Goal: Task Accomplishment & Management: Manage account settings

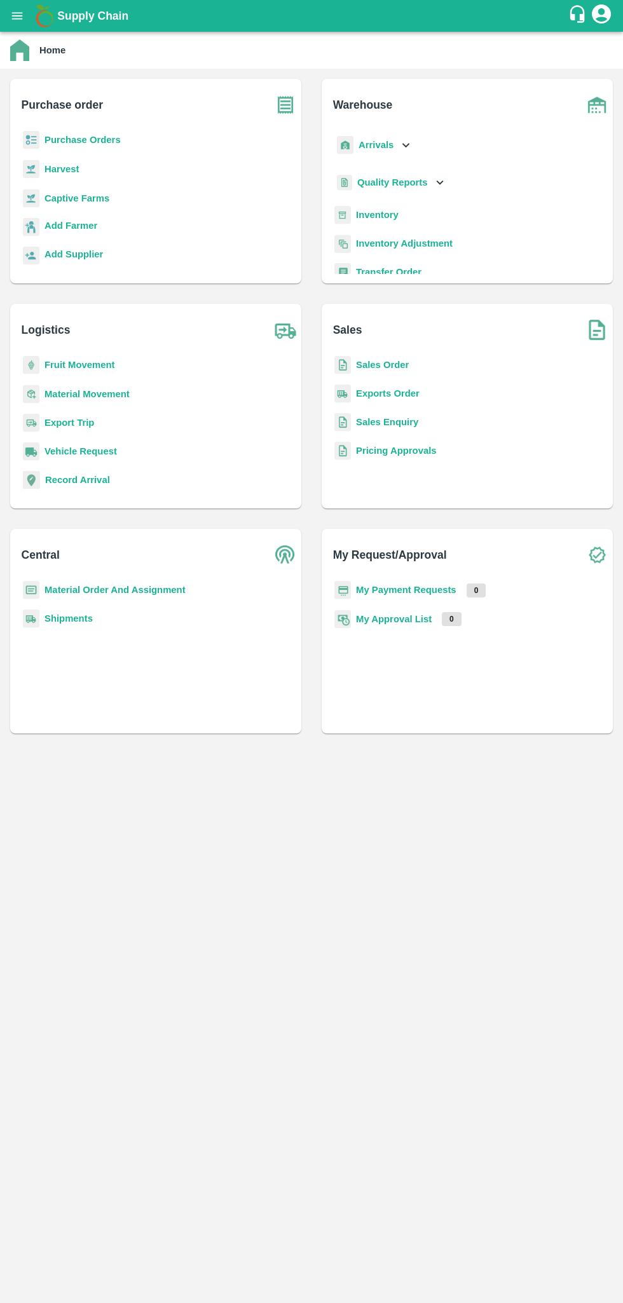
click at [390, 365] on b "Sales Order" at bounding box center [382, 365] width 53 height 10
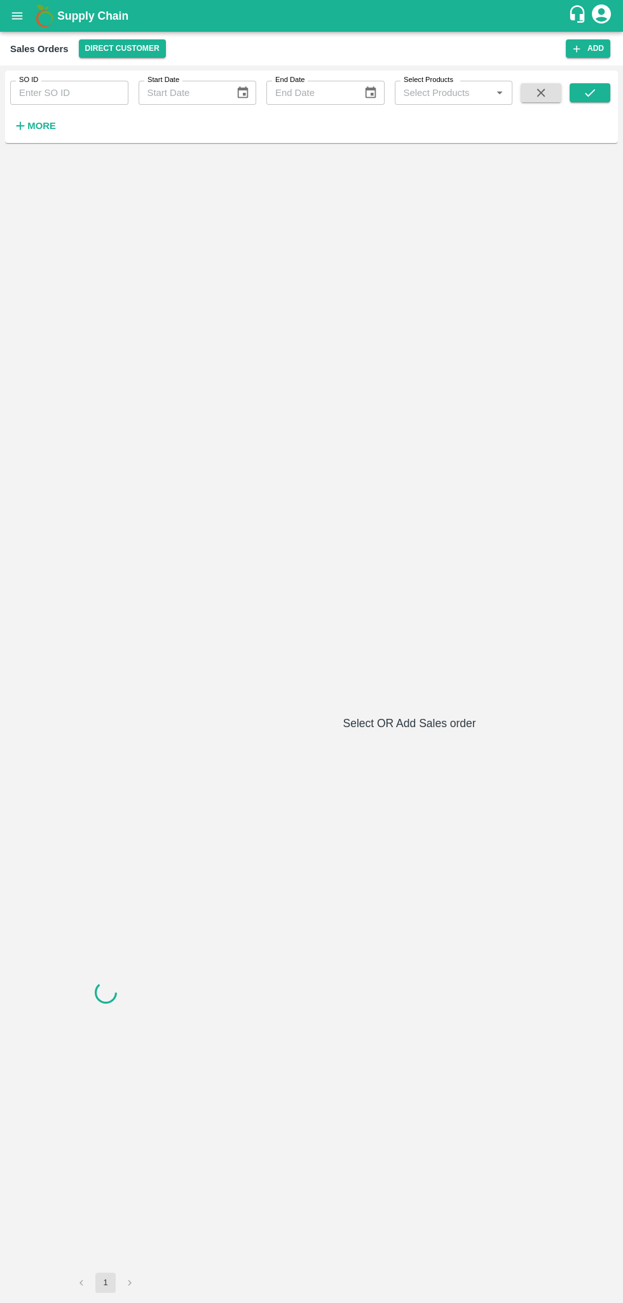
click at [66, 88] on input "SO ID" at bounding box center [69, 93] width 118 height 24
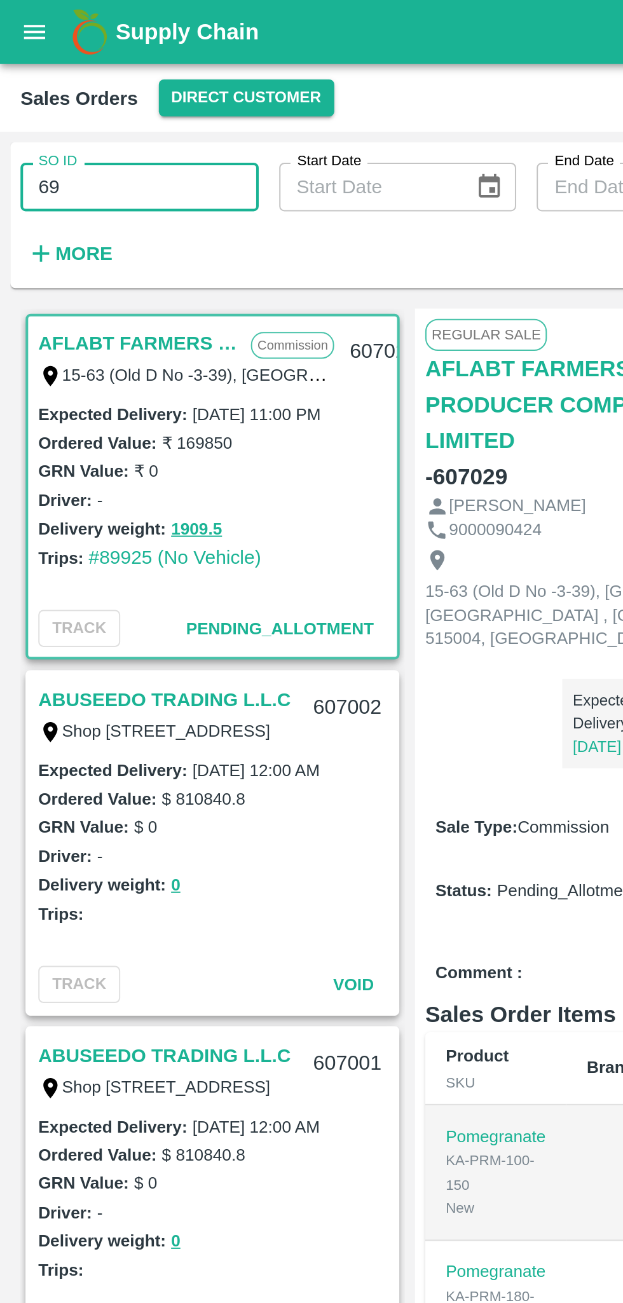
type input "606599"
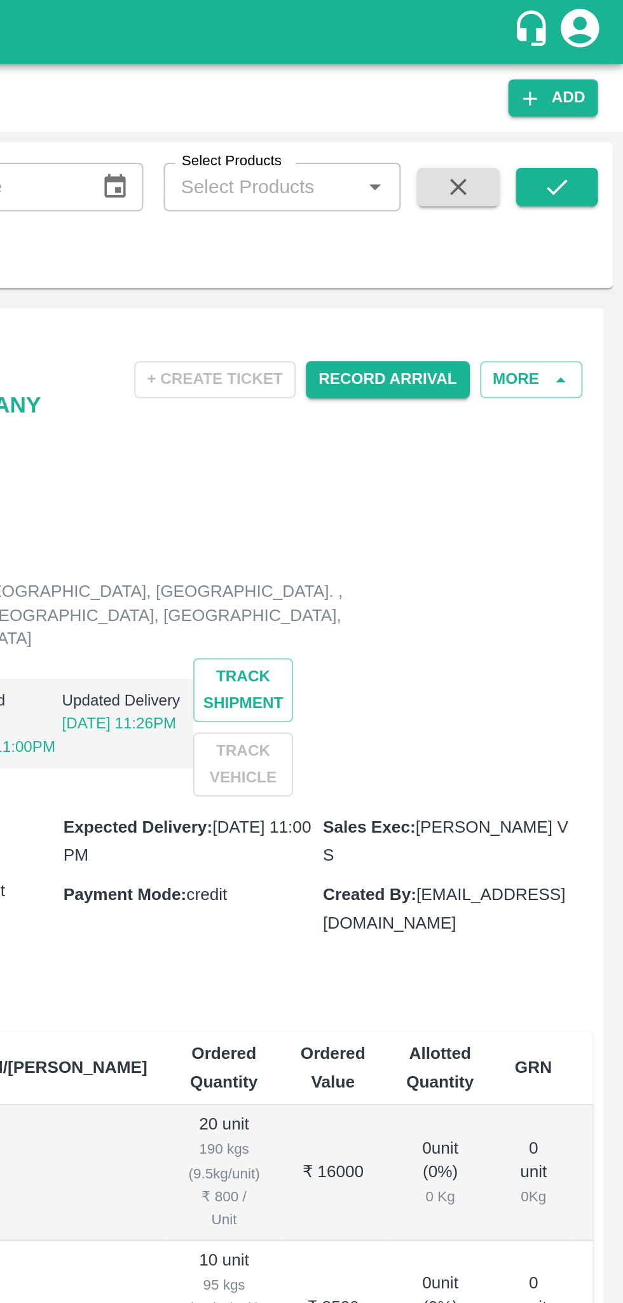
click at [596, 95] on icon "submit" at bounding box center [590, 93] width 14 height 14
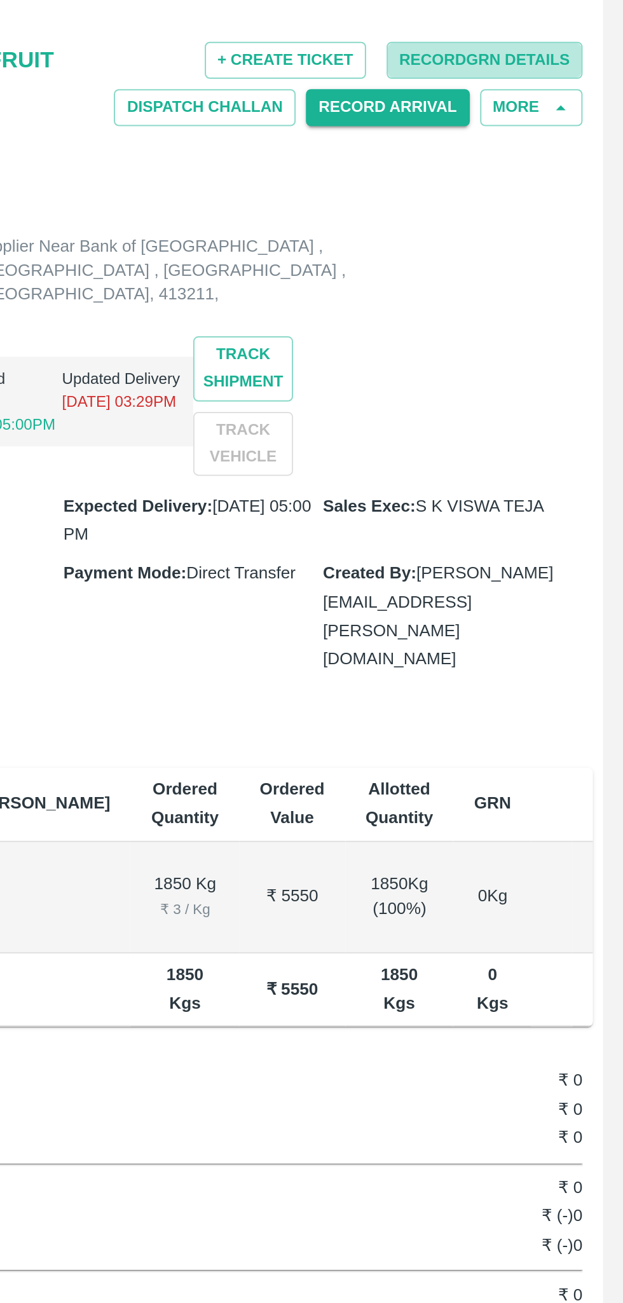
click at [577, 184] on button "Record GRN Details" at bounding box center [553, 183] width 97 height 18
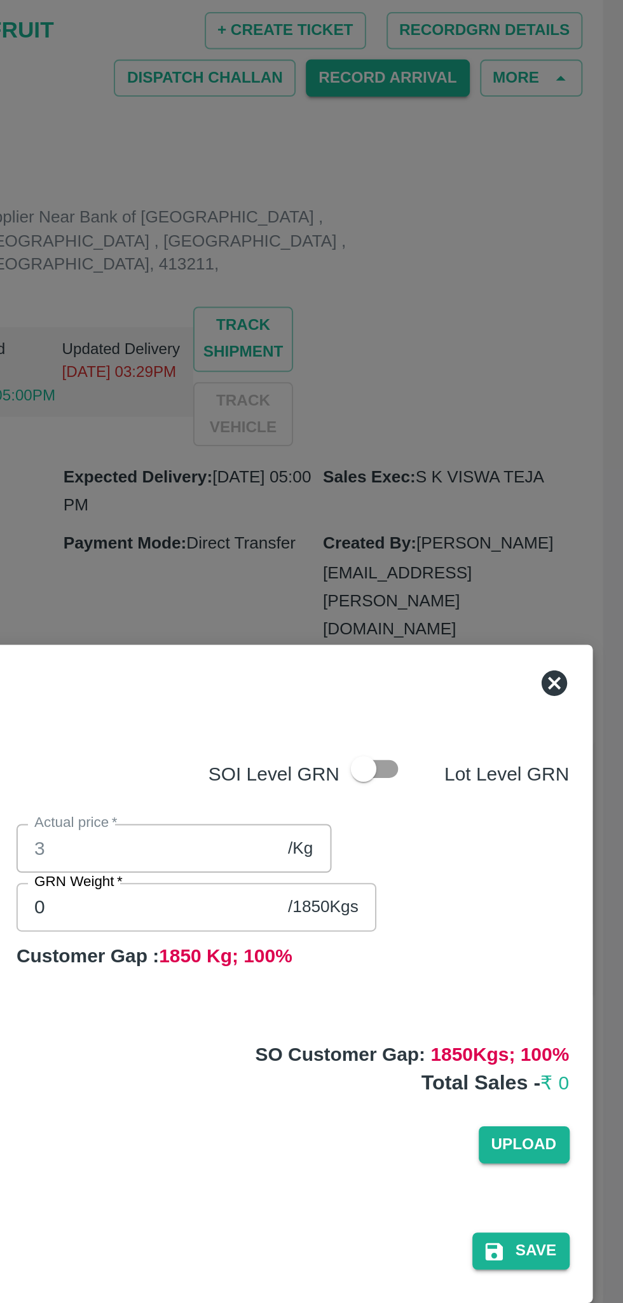
click at [501, 551] on input "checkbox" at bounding box center [493, 550] width 72 height 24
checkbox input "true"
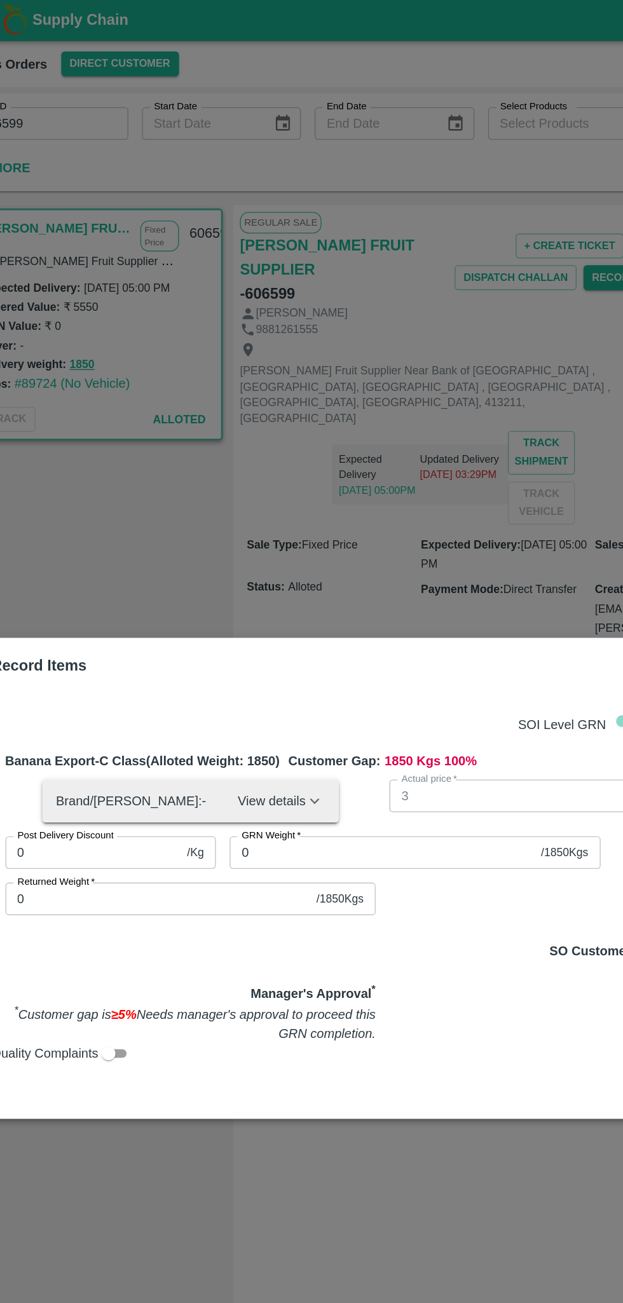
click at [358, 635] on input "0" at bounding box center [316, 632] width 226 height 24
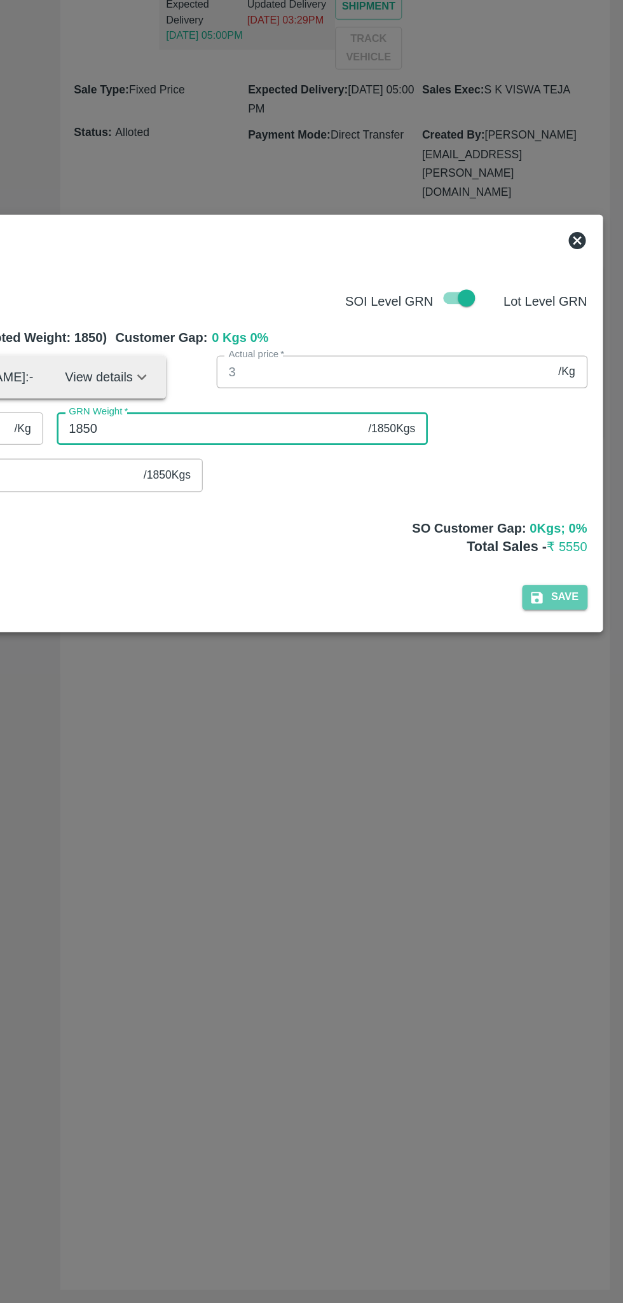
type input "1850"
click at [579, 780] on button "Save" at bounding box center [572, 780] width 48 height 18
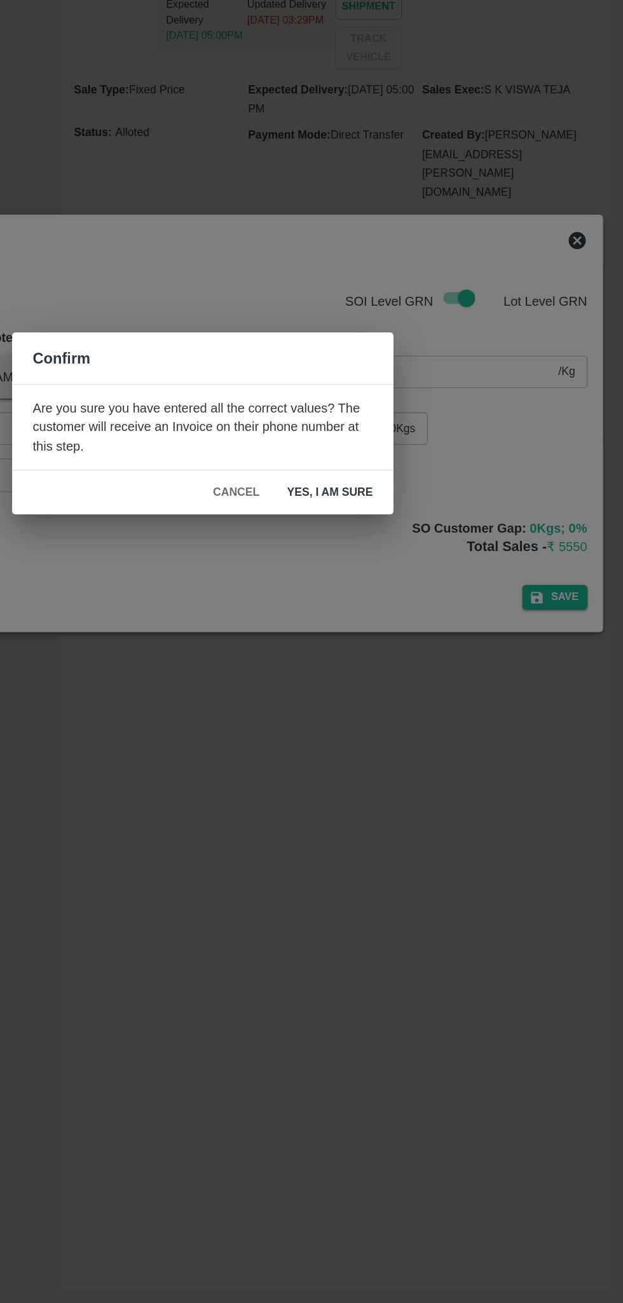
click at [407, 707] on button "Yes, I am sure" at bounding box center [405, 702] width 84 height 22
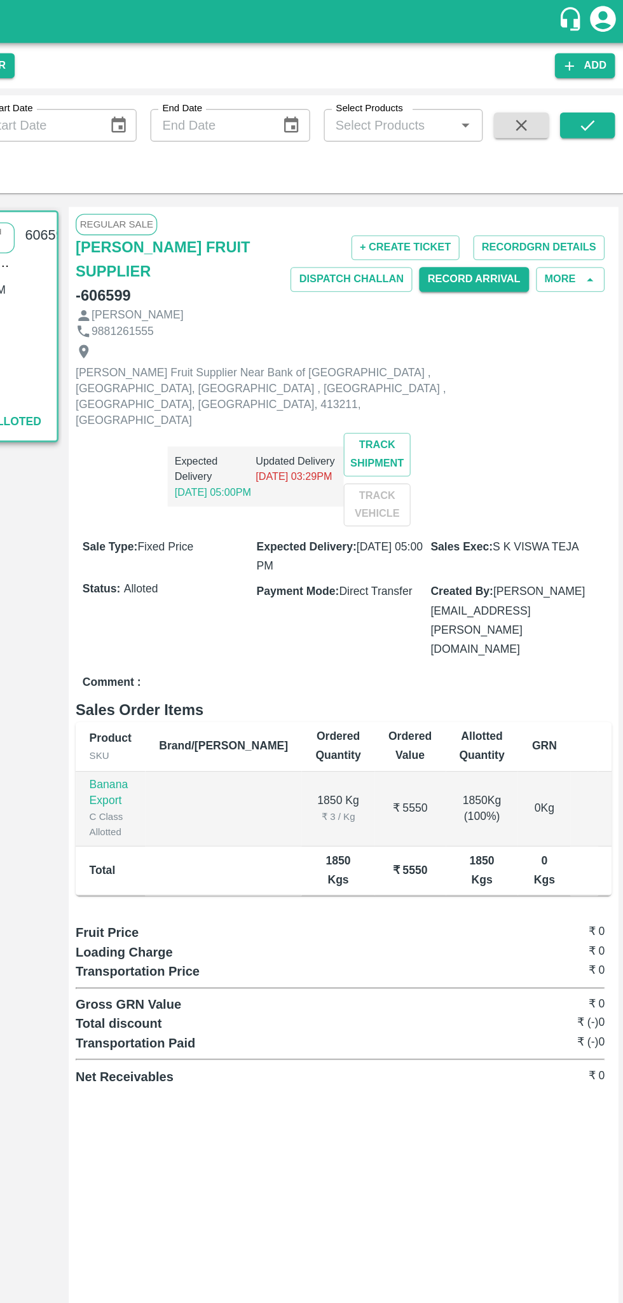
click at [504, 207] on button "Record Arrival" at bounding box center [505, 207] width 81 height 18
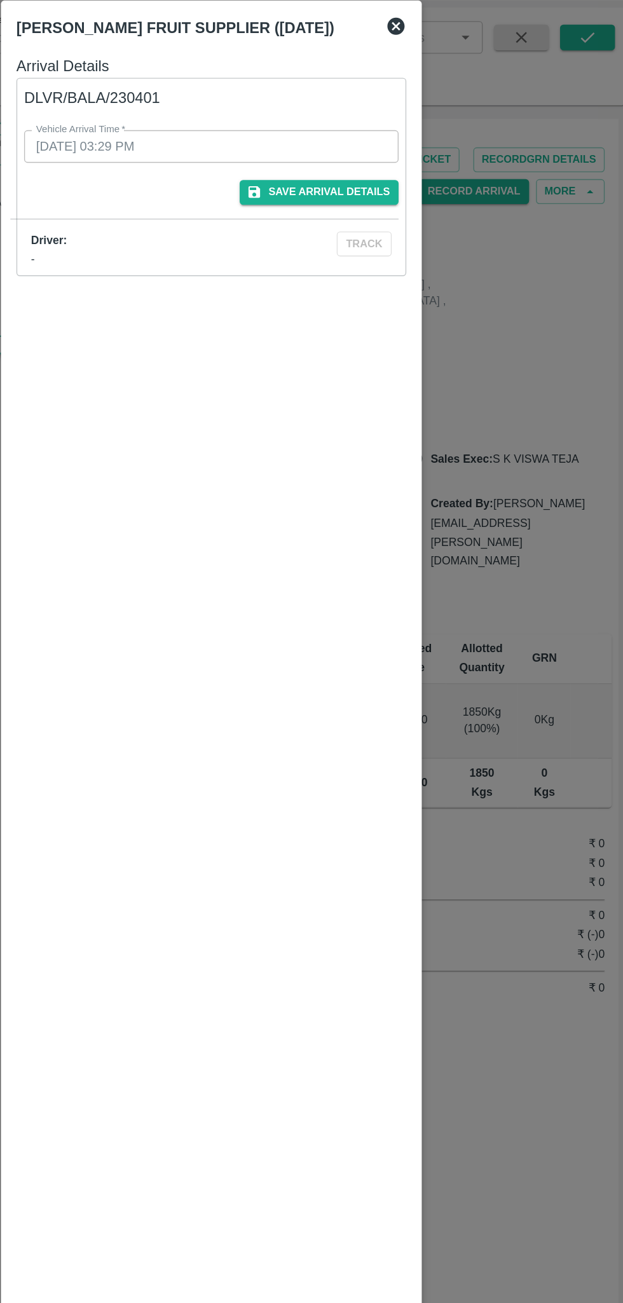
click at [455, 85] on icon at bounding box center [447, 84] width 15 height 15
